Goal: Information Seeking & Learning: Learn about a topic

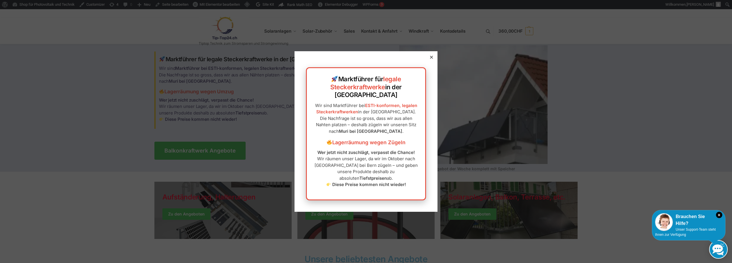
click at [429, 60] on div at bounding box center [431, 57] width 5 height 5
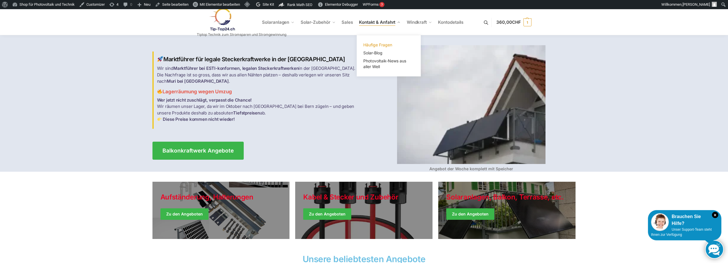
click at [381, 45] on span "Häufige Fragen" at bounding box center [377, 44] width 29 height 5
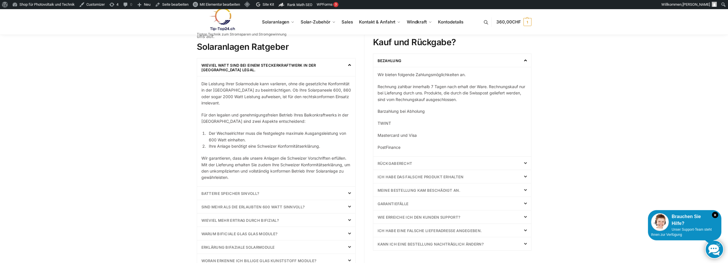
scroll to position [229, 0]
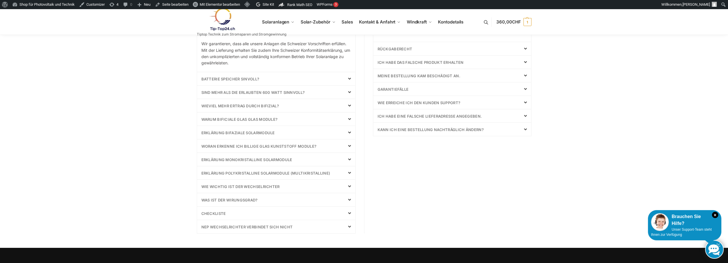
click at [347, 134] on span at bounding box center [347, 132] width 7 height 5
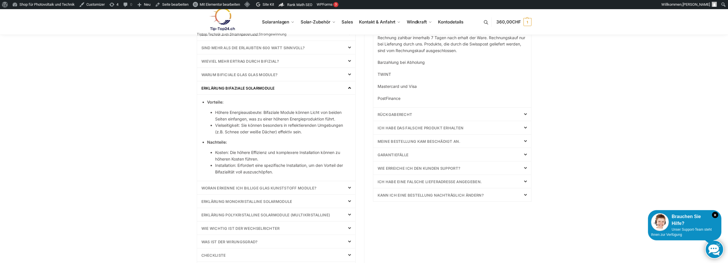
scroll to position [49, 0]
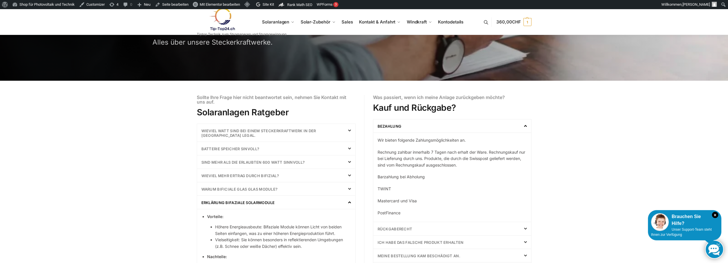
click at [345, 158] on div "Sind mehr als die erlaubten 600 Watt sinnvoll?" at bounding box center [276, 161] width 158 height 13
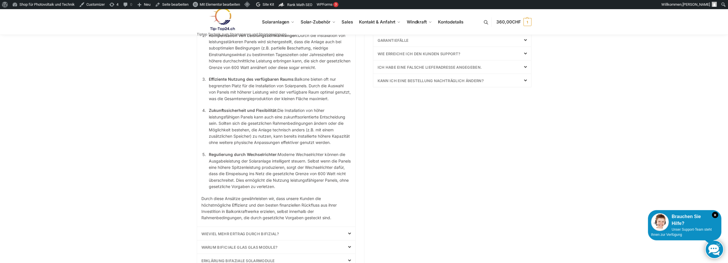
scroll to position [392, 0]
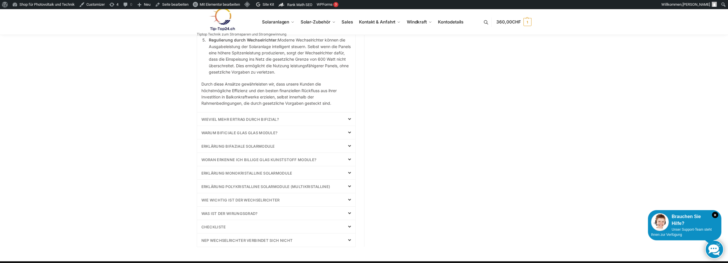
click at [315, 119] on div "Wieviel mehr Ertrag durch bifizial?" at bounding box center [276, 118] width 158 height 13
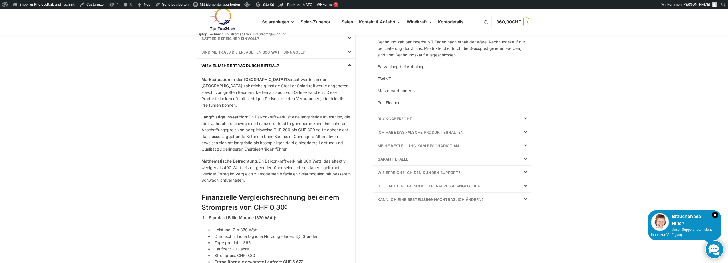
scroll to position [45, 0]
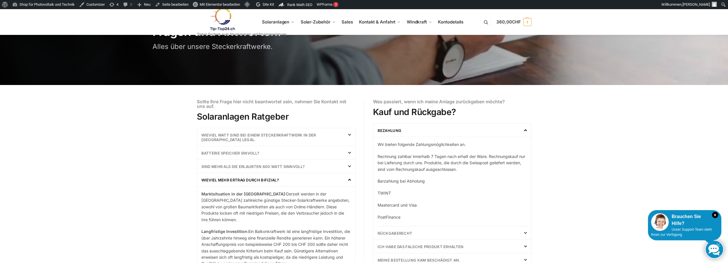
click at [351, 181] on icon at bounding box center [349, 179] width 3 height 5
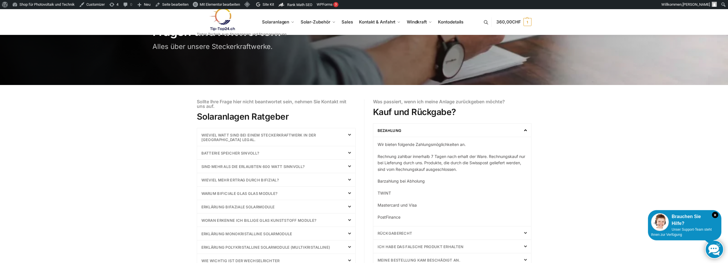
scroll to position [0, 0]
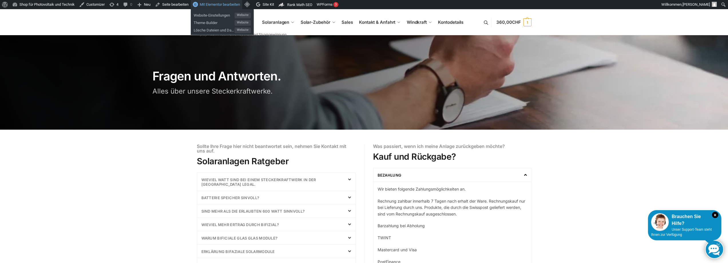
click at [220, 2] on span "Mit Elementor bearbeiten" at bounding box center [220, 4] width 40 height 4
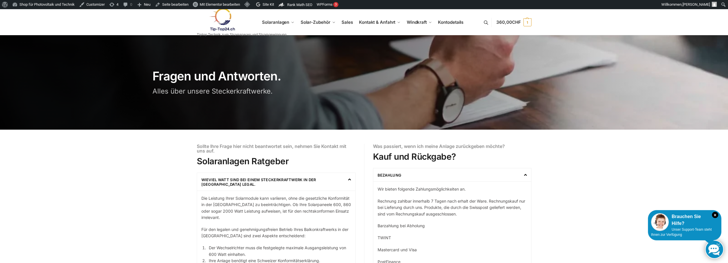
scroll to position [114, 0]
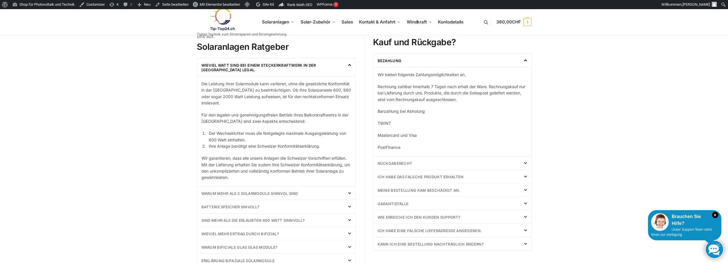
click at [349, 66] on icon at bounding box center [349, 65] width 3 height 5
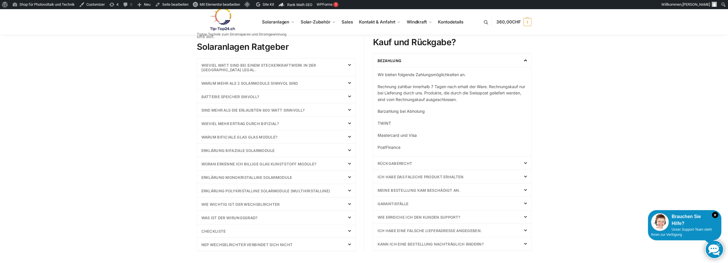
click at [346, 84] on span at bounding box center [347, 83] width 7 height 5
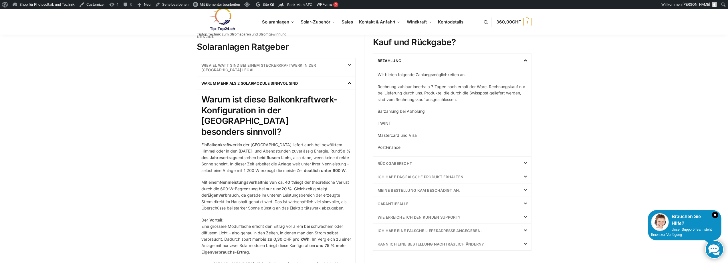
click at [346, 84] on span at bounding box center [347, 83] width 7 height 5
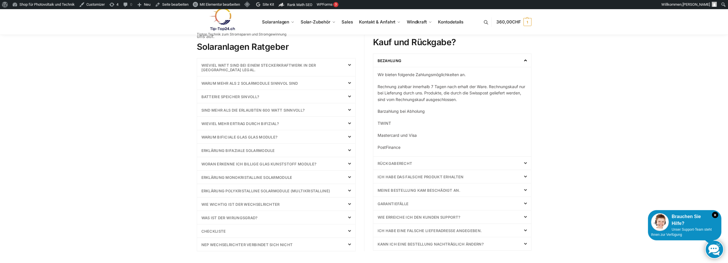
click at [345, 97] on span at bounding box center [347, 96] width 7 height 5
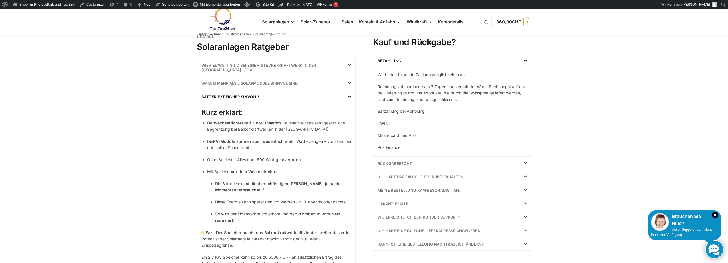
scroll to position [229, 0]
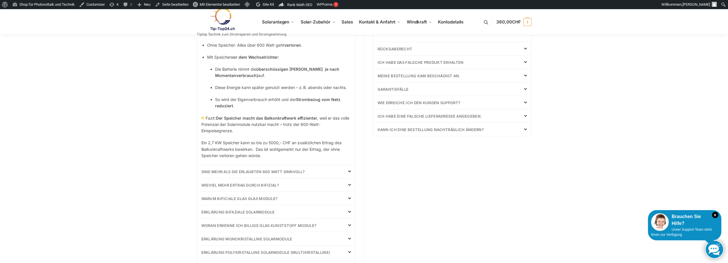
click at [347, 172] on span at bounding box center [347, 171] width 7 height 5
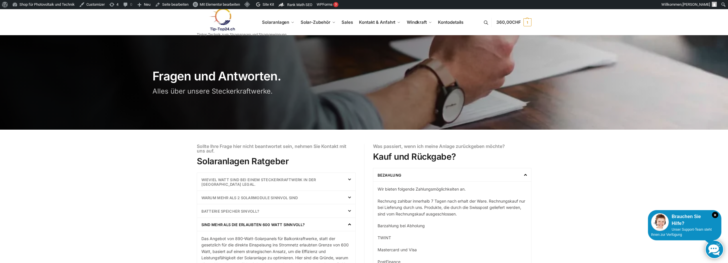
scroll to position [114, 0]
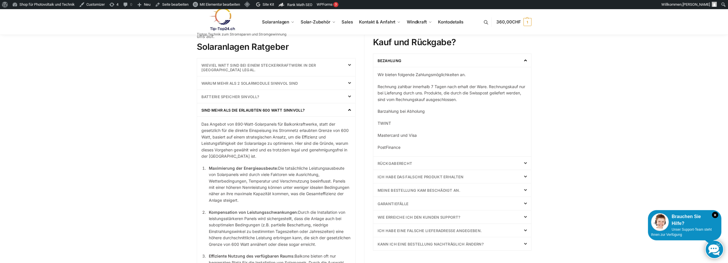
click at [350, 109] on icon at bounding box center [349, 110] width 3 height 5
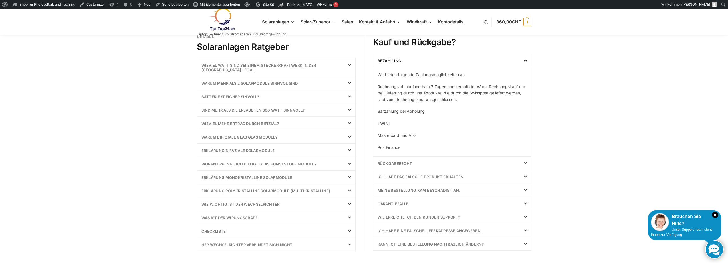
scroll to position [205, 0]
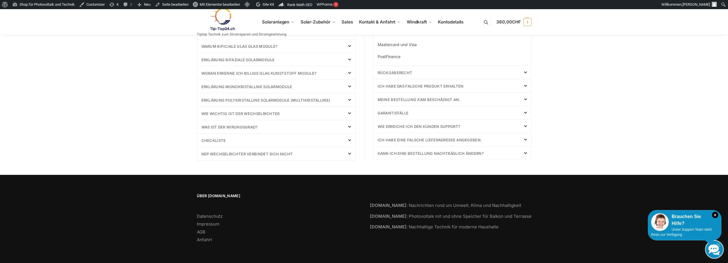
click at [350, 139] on icon at bounding box center [349, 140] width 3 height 5
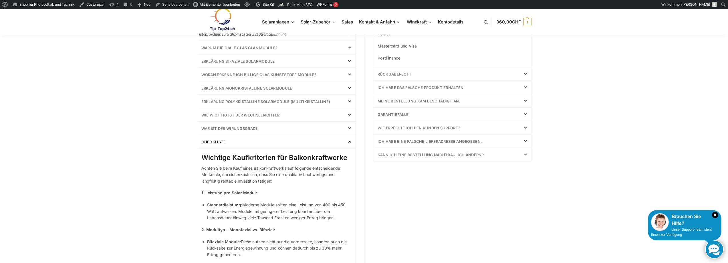
scroll to position [0, 0]
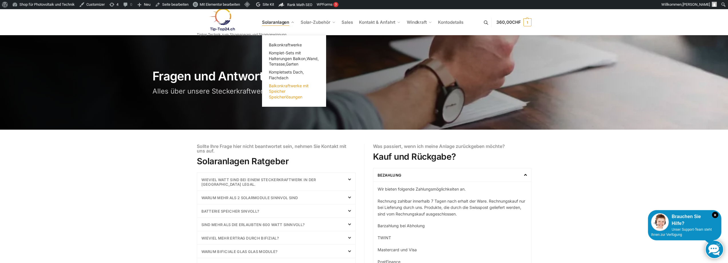
click at [285, 92] on span "Balkonkraftwerke mit Speicher Speicherlösungen" at bounding box center [289, 91] width 40 height 16
